Goal: Check status: Check status

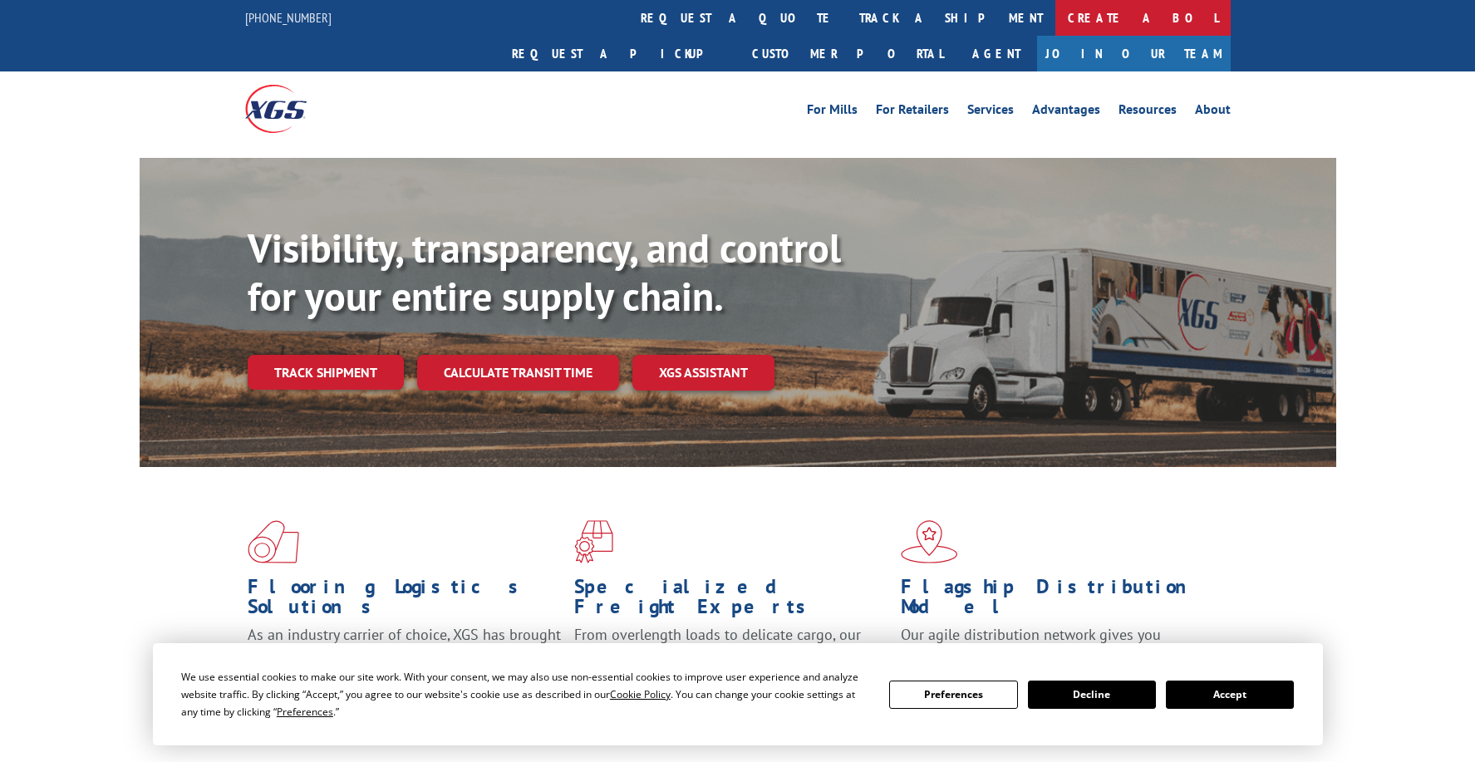
click at [1055, 13] on link "Create a BOL" at bounding box center [1142, 18] width 175 height 36
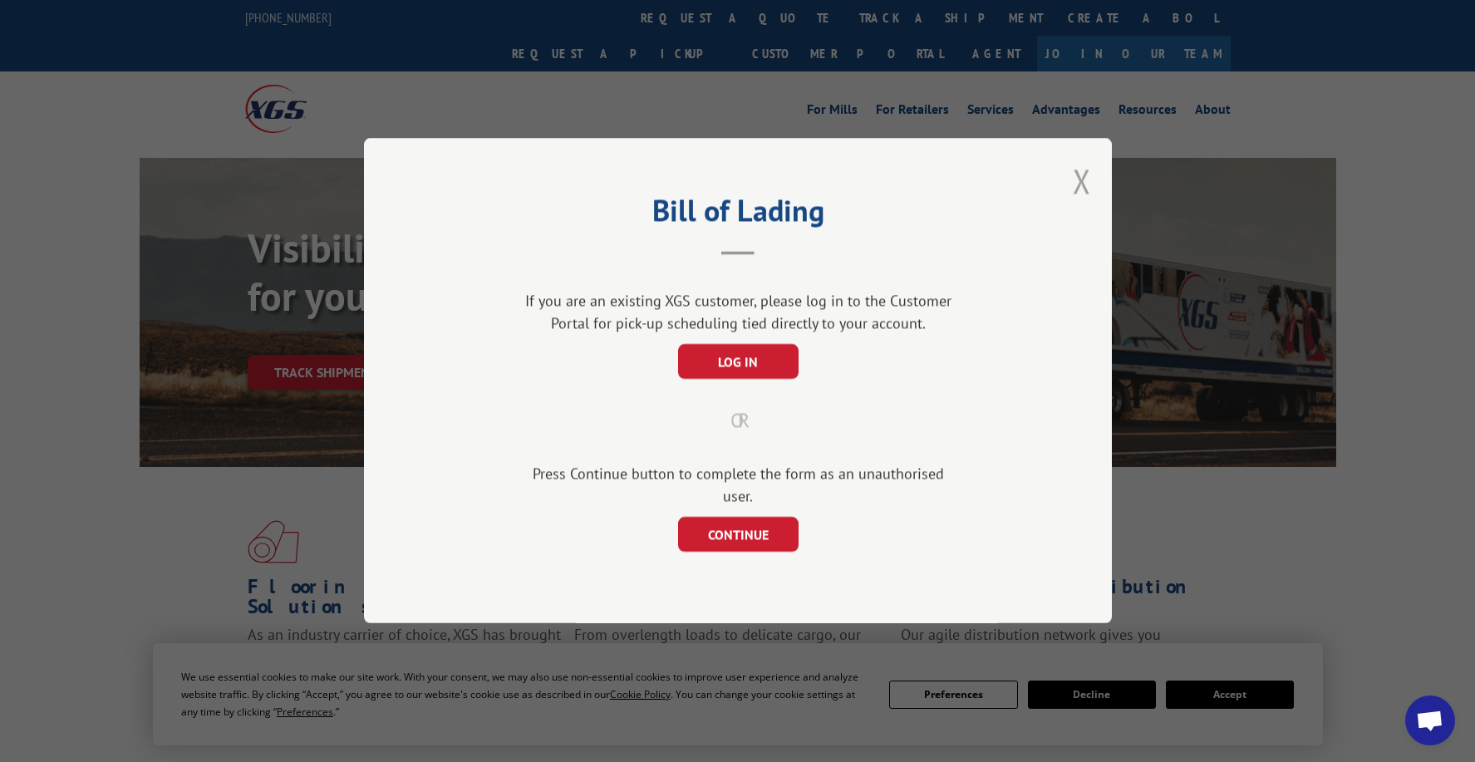
click at [1081, 203] on button "Close modal" at bounding box center [1082, 181] width 18 height 44
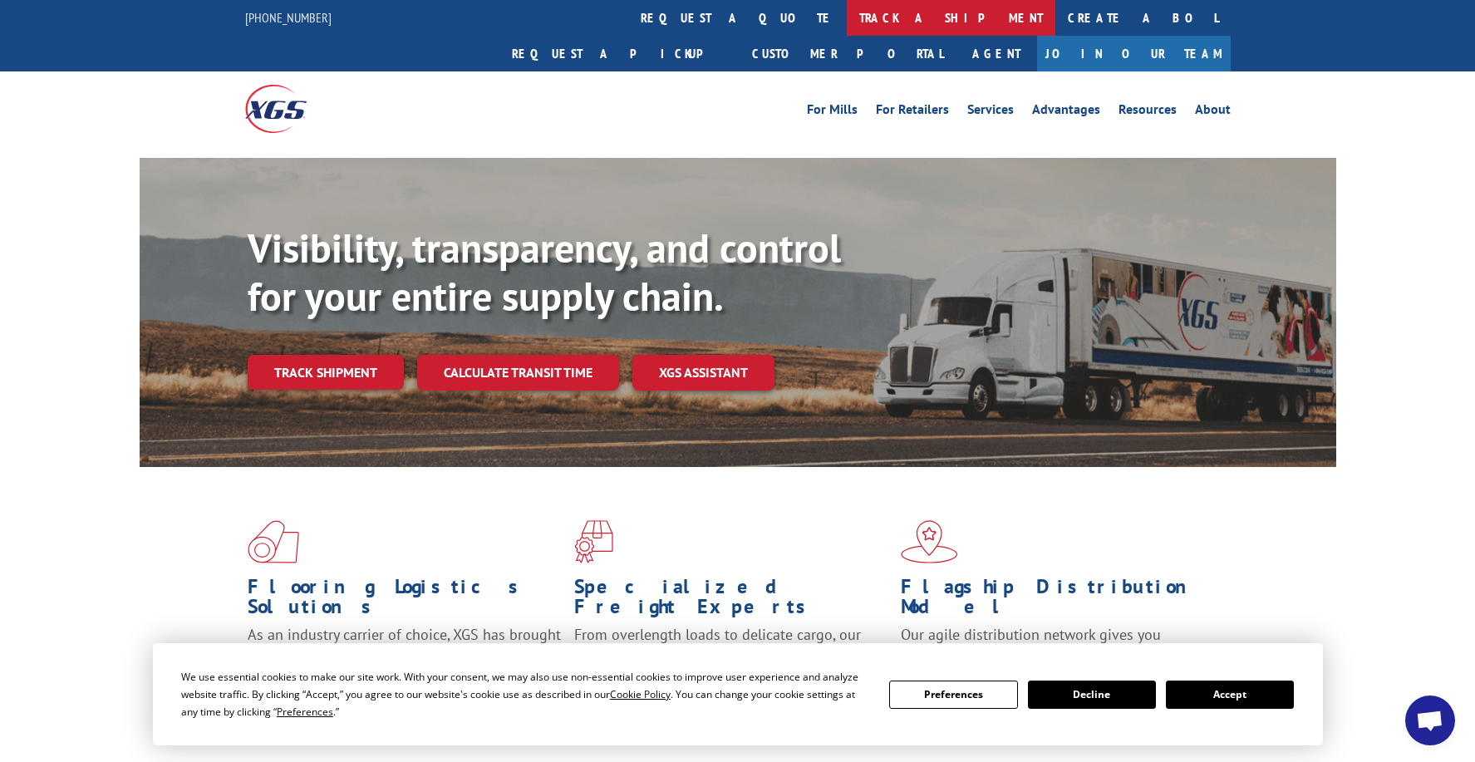
click at [847, 22] on link "track a shipment" at bounding box center [951, 18] width 209 height 36
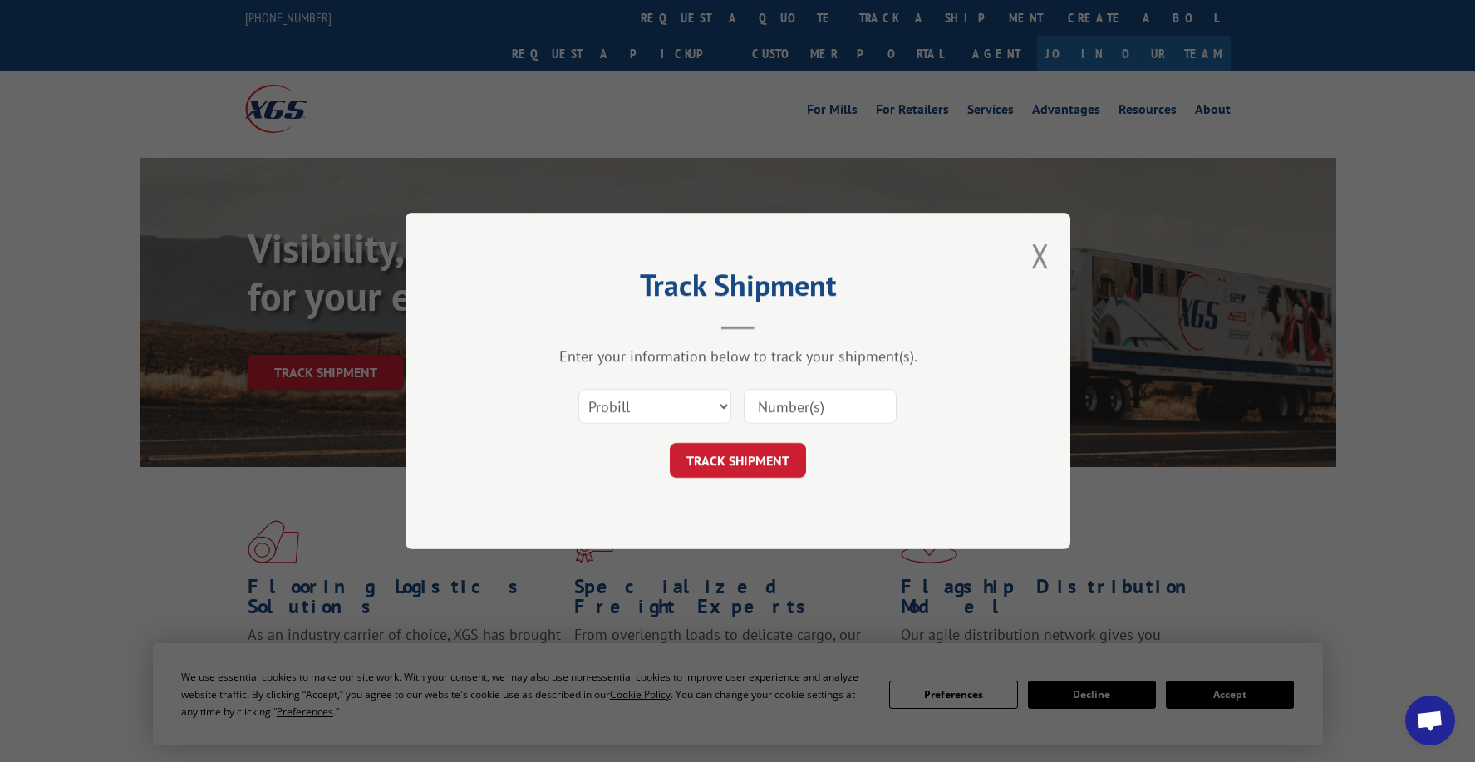
click at [797, 408] on input at bounding box center [820, 406] width 153 height 35
click at [790, 409] on input at bounding box center [820, 406] width 153 height 35
paste input "17693211"
type input "17693211"
click at [745, 451] on button "TRACK SHIPMENT" at bounding box center [738, 460] width 136 height 35
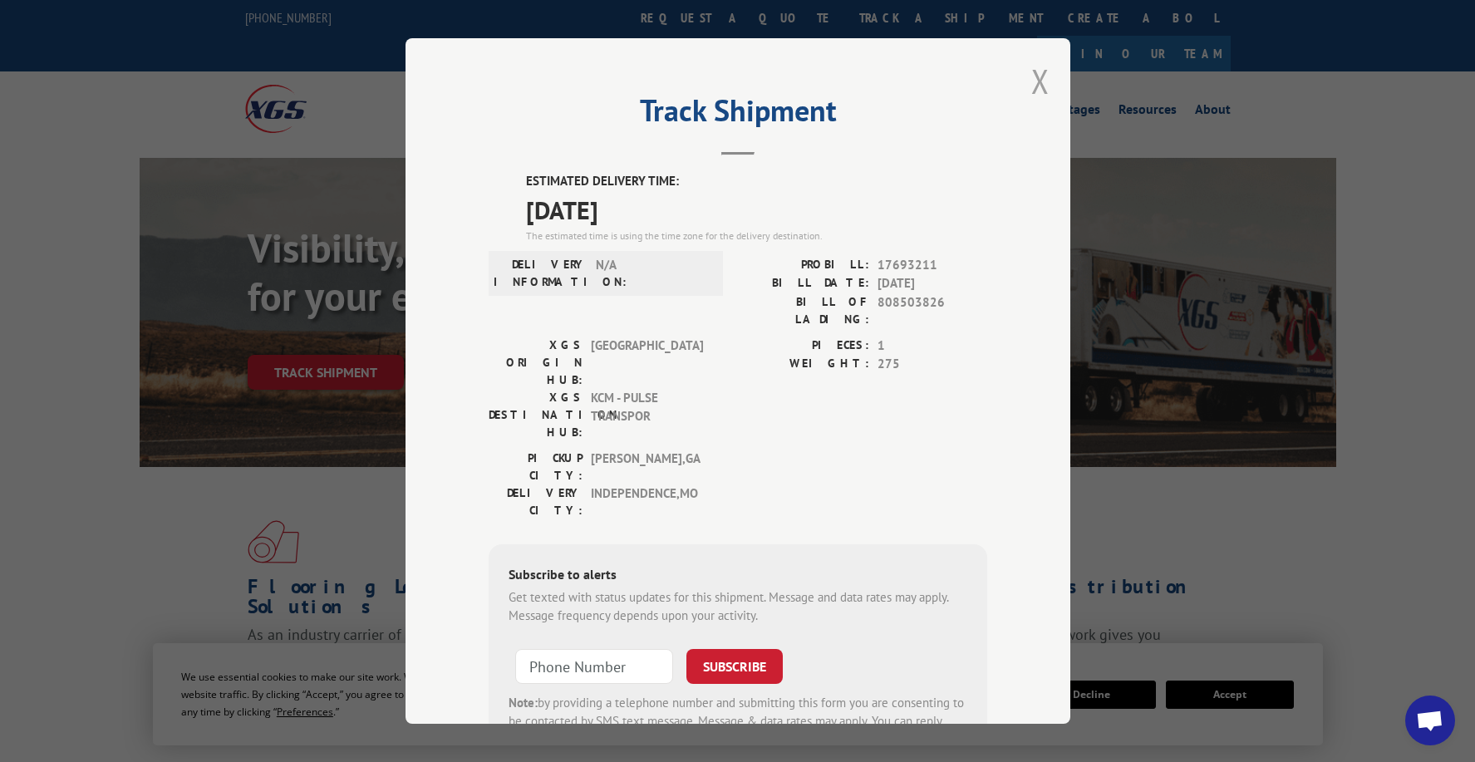
click at [1031, 75] on button "Close modal" at bounding box center [1040, 81] width 18 height 44
